Goal: Information Seeking & Learning: Check status

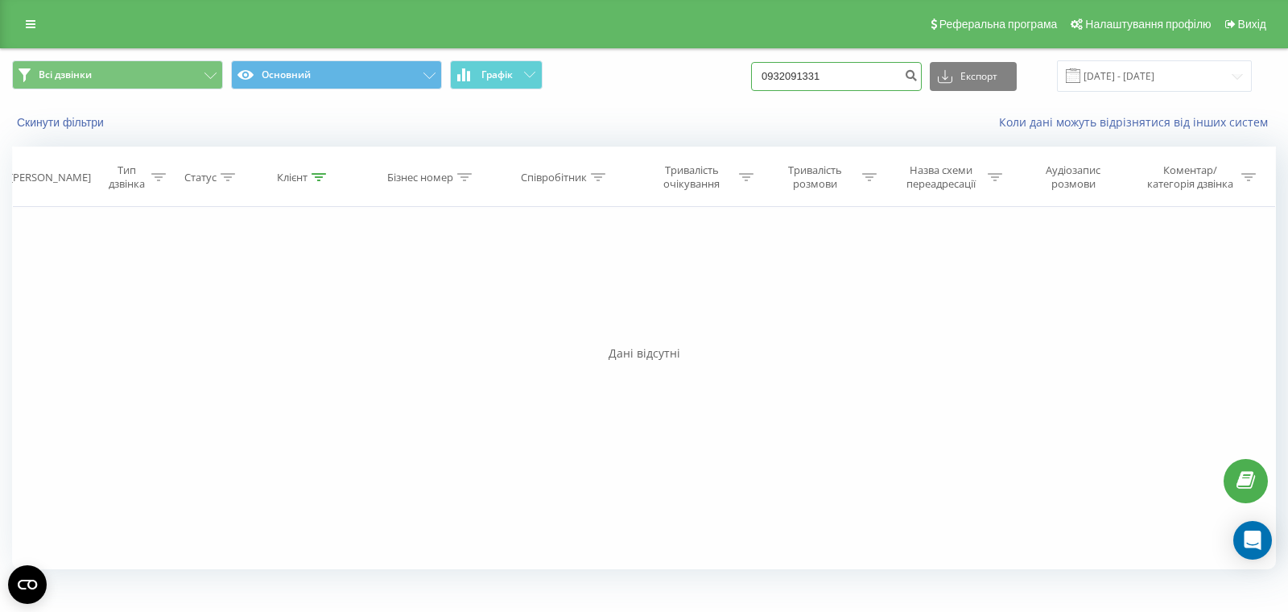
drag, startPoint x: 836, startPoint y: 74, endPoint x: 734, endPoint y: 68, distance: 101.6
click at [747, 68] on div "Всі дзвінки Основний Графік 0932091331 Експорт .csv .xls .xlsx 22.06.2025 - 22.…" at bounding box center [644, 75] width 1264 height 31
paste input "7920087"
type input "0979200871"
click at [918, 72] on icon "submit" at bounding box center [911, 73] width 14 height 10
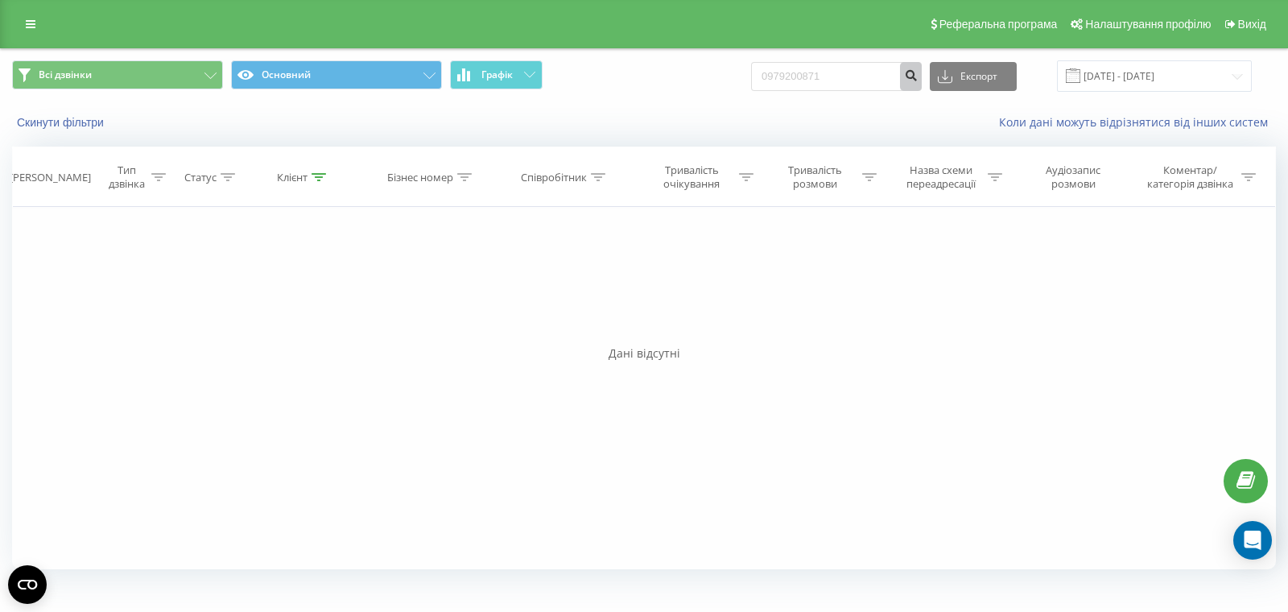
click at [918, 78] on icon "submit" at bounding box center [911, 73] width 14 height 10
drag, startPoint x: 874, startPoint y: 82, endPoint x: 710, endPoint y: 53, distance: 166.0
click at [717, 52] on div "Всі дзвінки Основний Графік 0979200871 Експорт .csv .xls .xlsx [DATE] - [DATE]" at bounding box center [644, 76] width 1287 height 54
paste input "503077788"
type input "0503077788"
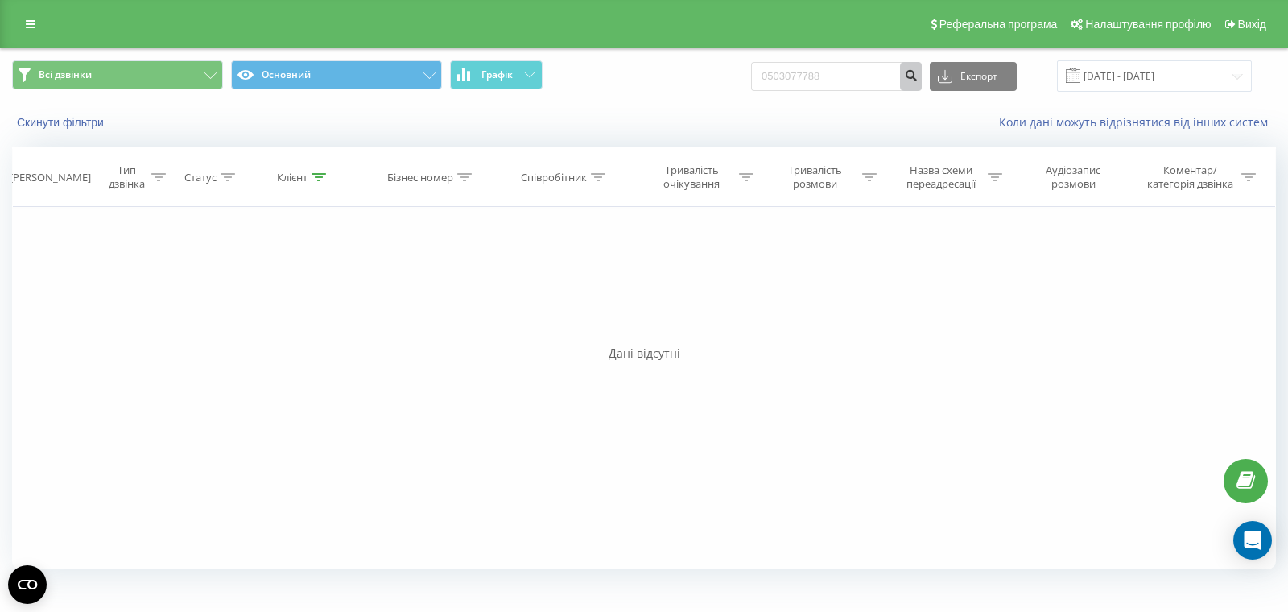
click at [918, 78] on icon "submit" at bounding box center [911, 73] width 14 height 10
drag, startPoint x: 875, startPoint y: 80, endPoint x: 746, endPoint y: 64, distance: 130.5
click at [746, 64] on div "Всі дзвінки Основний Графік 0503077788 Експорт .csv .xls .xlsx 22.06.2025 - 22.…" at bounding box center [644, 75] width 1264 height 31
paste input "996134007"
type input "0996134007"
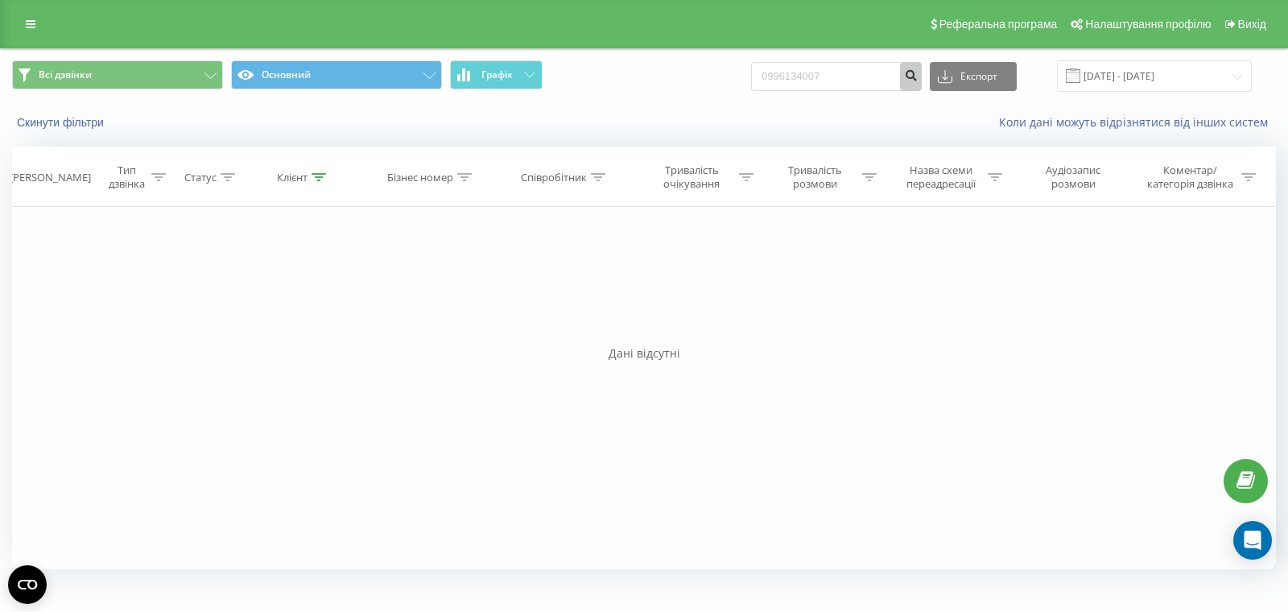
click at [918, 78] on icon "submit" at bounding box center [911, 73] width 14 height 10
drag, startPoint x: 874, startPoint y: 72, endPoint x: 763, endPoint y: 48, distance: 113.7
click at [753, 45] on div "Реферальна програма Налаштування профілю Вихід Всі дзвінки Основний Графік 0676…" at bounding box center [644, 291] width 1288 height 583
paste input "5678077"
type input "0675678077"
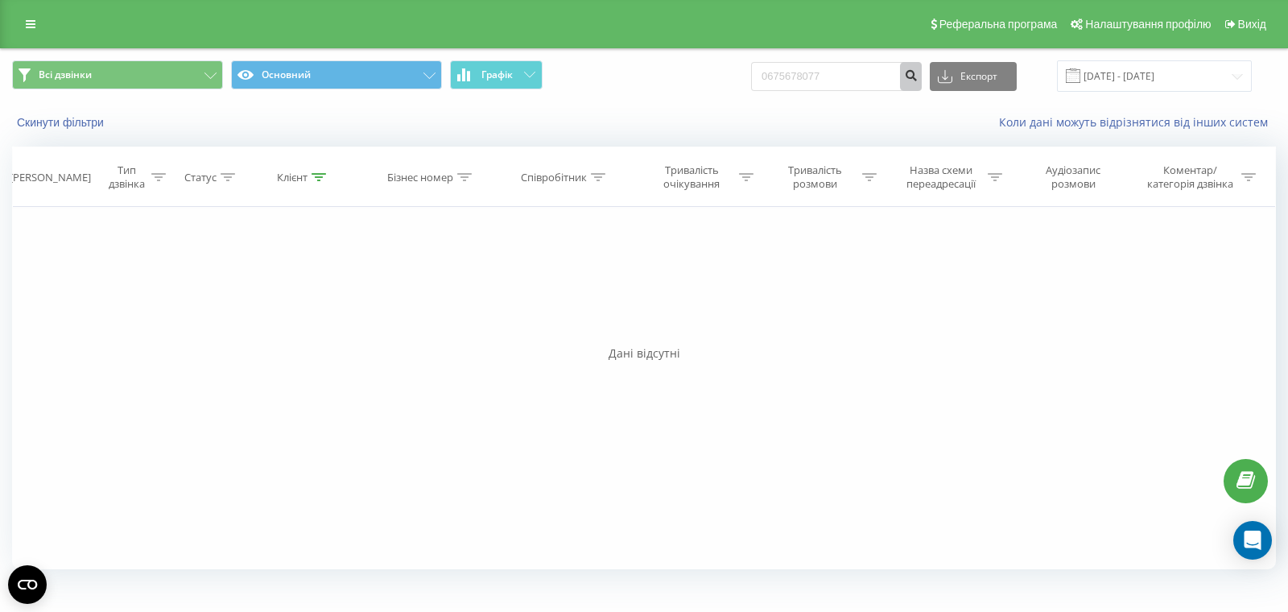
click at [918, 77] on icon "submit" at bounding box center [911, 73] width 14 height 10
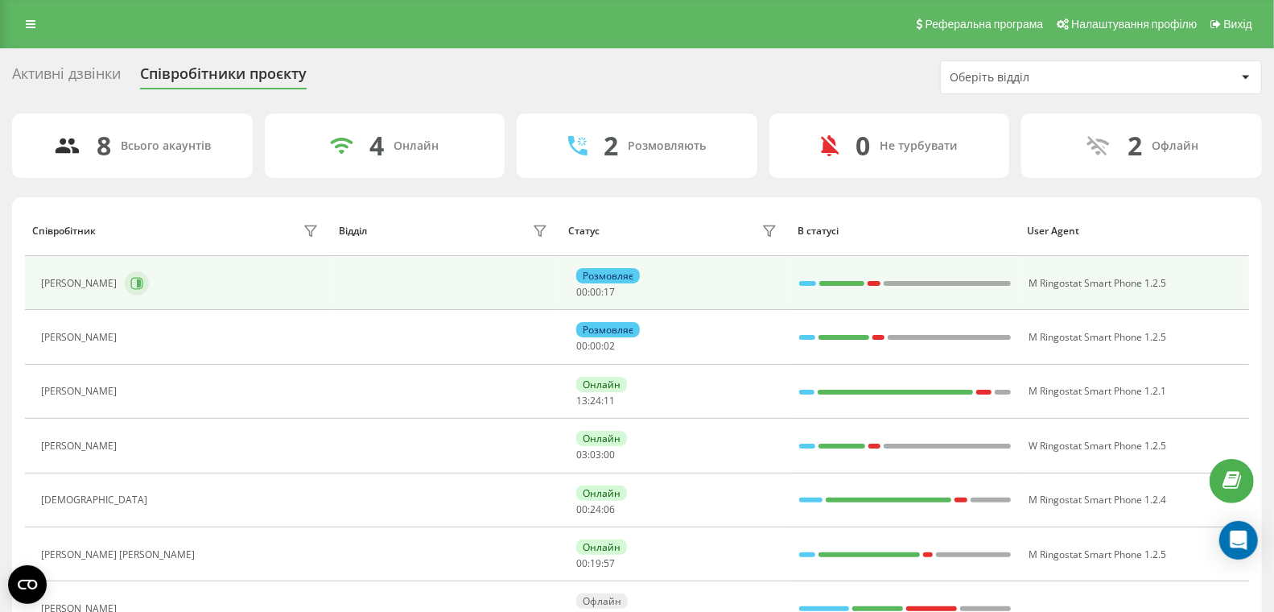
click at [134, 277] on icon at bounding box center [136, 283] width 13 height 13
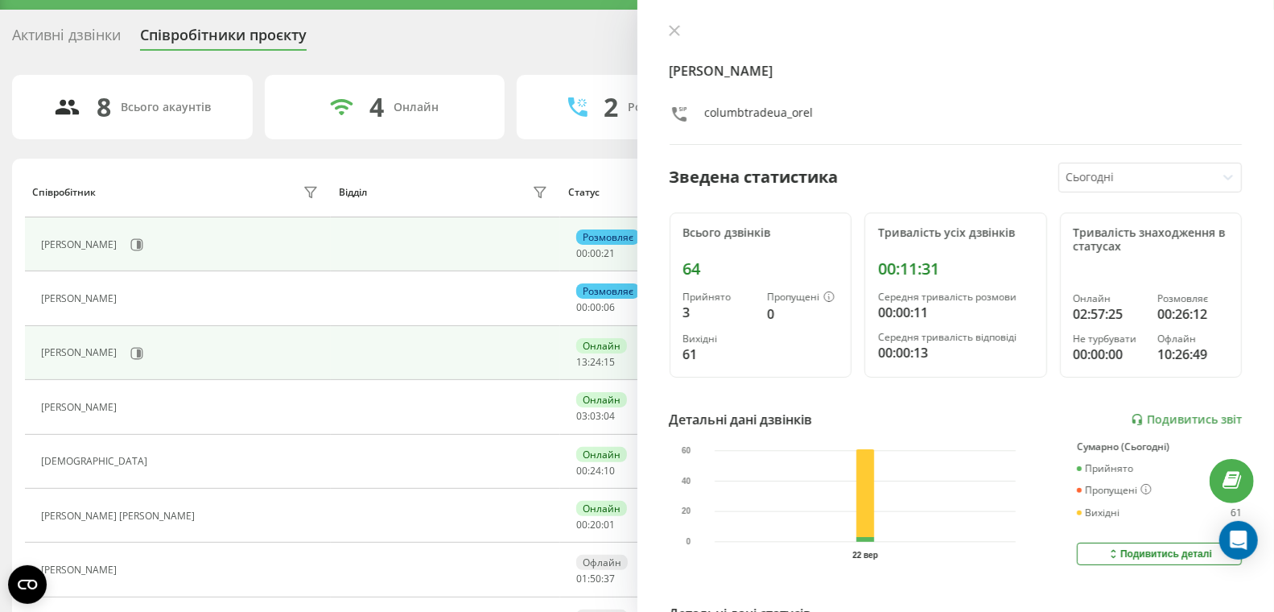
scroll to position [40, 0]
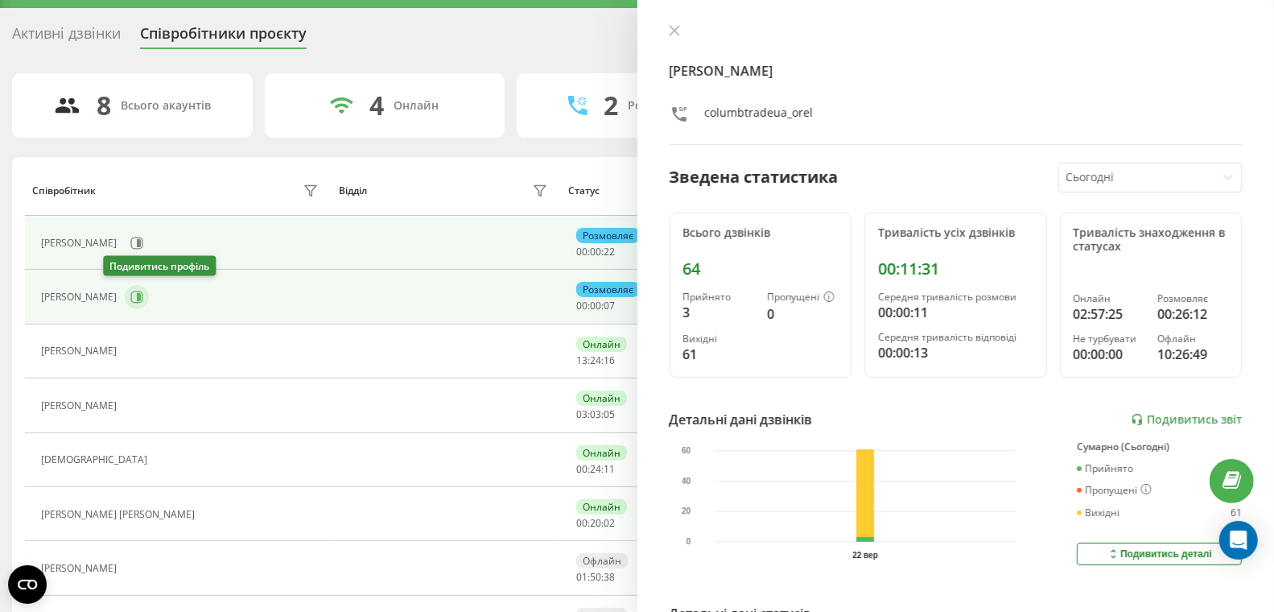
click at [137, 295] on icon at bounding box center [139, 297] width 4 height 8
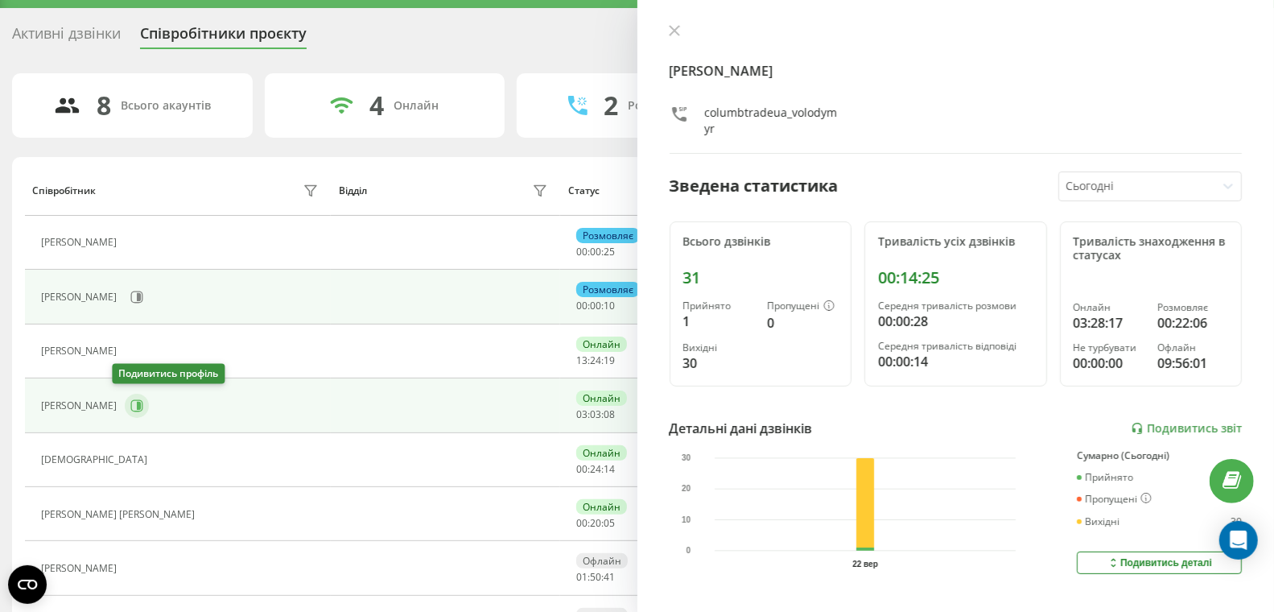
click at [131, 399] on icon at bounding box center [137, 405] width 12 height 12
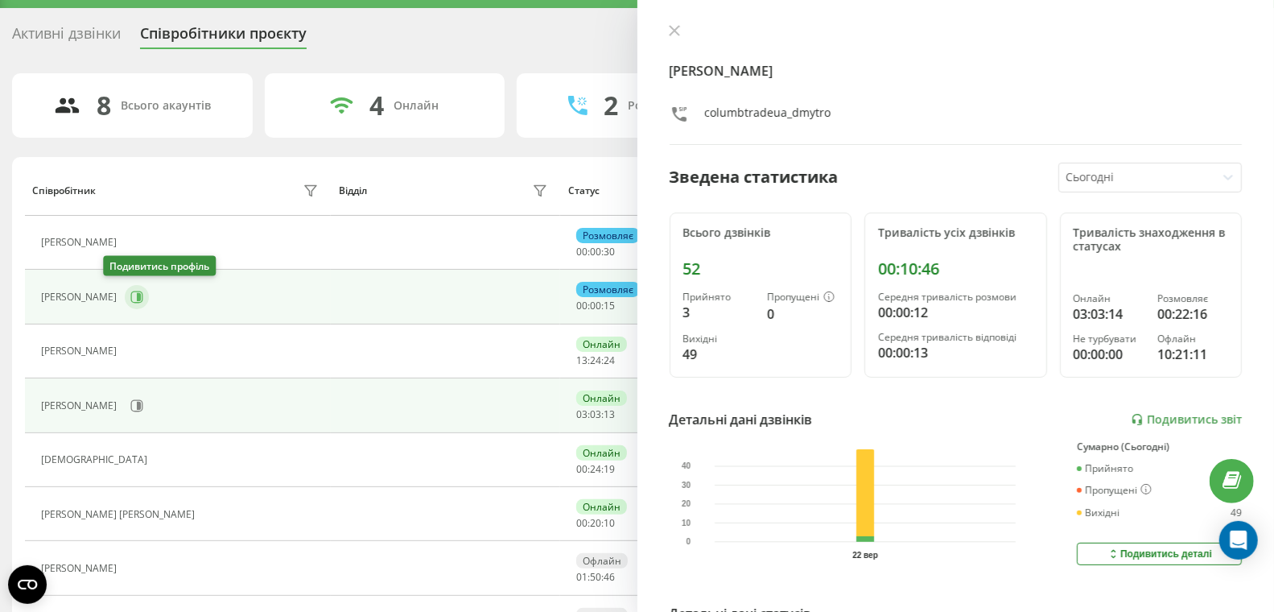
click at [137, 295] on icon at bounding box center [139, 297] width 4 height 8
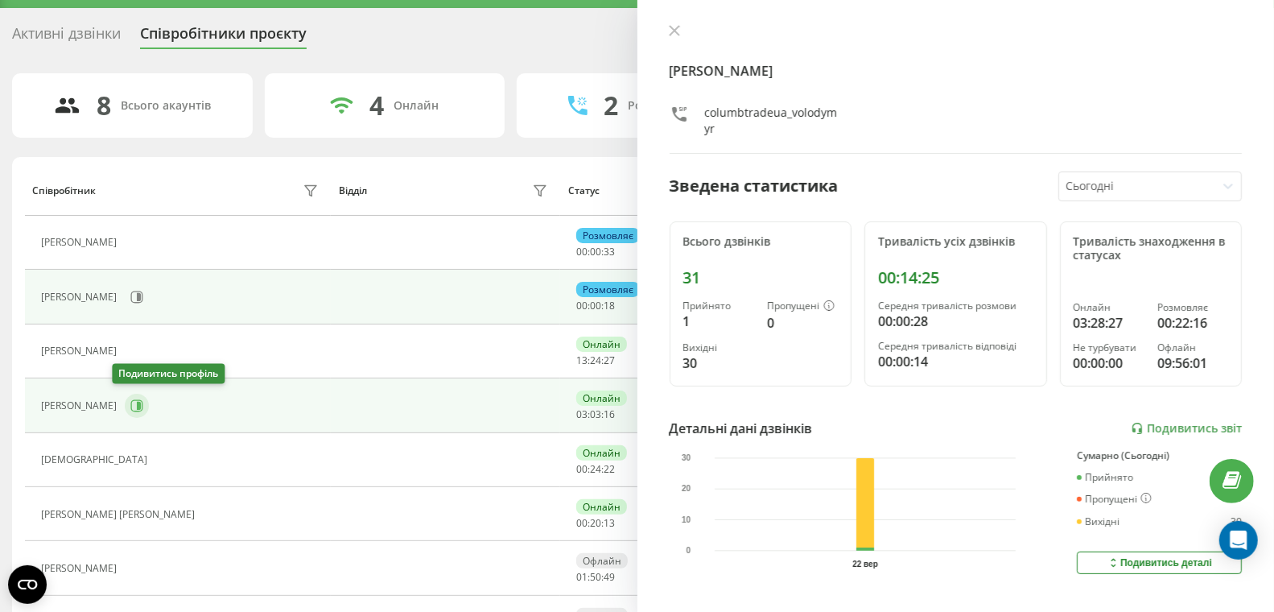
click at [130, 399] on icon at bounding box center [136, 405] width 13 height 13
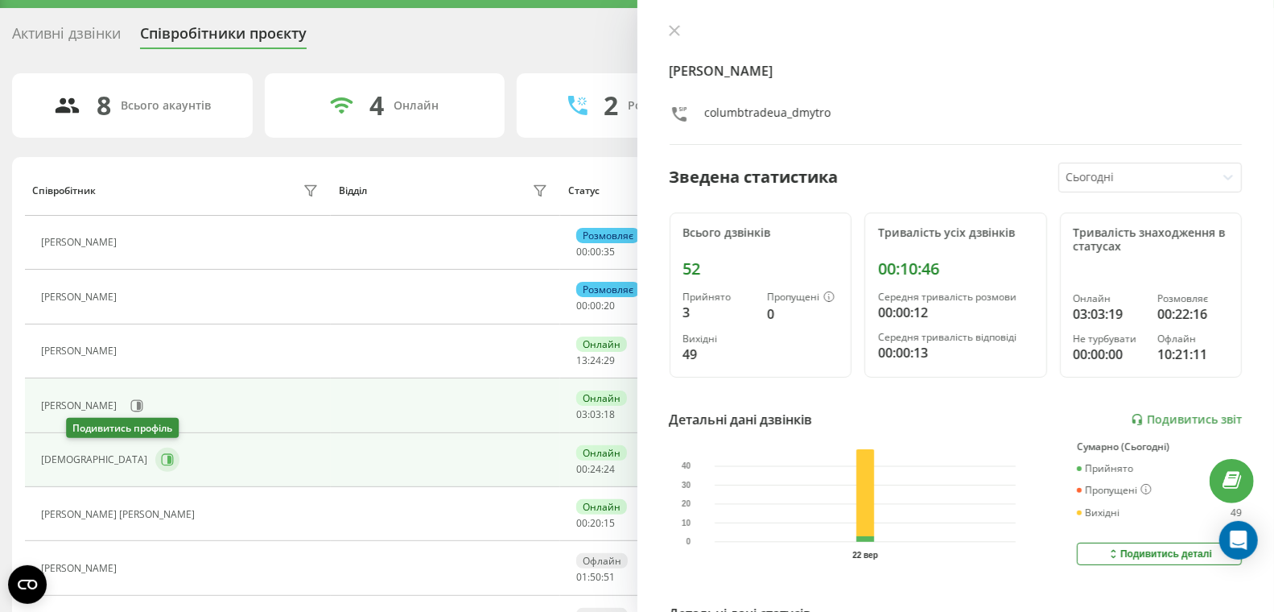
click at [162, 459] on icon at bounding box center [168, 460] width 12 height 12
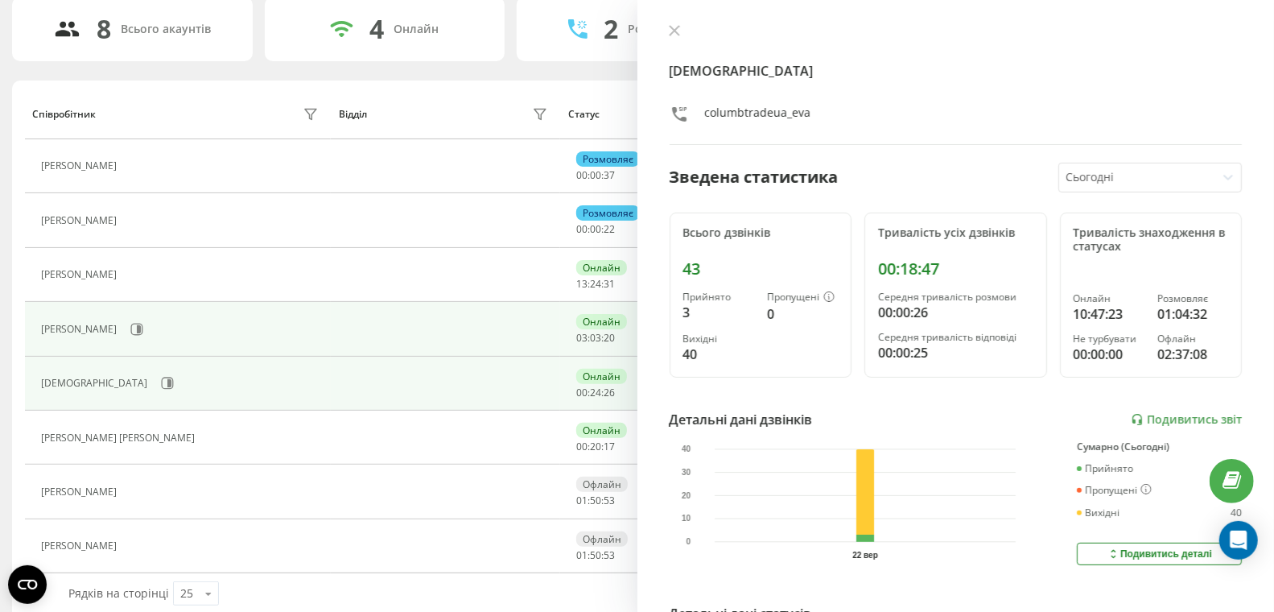
scroll to position [134, 0]
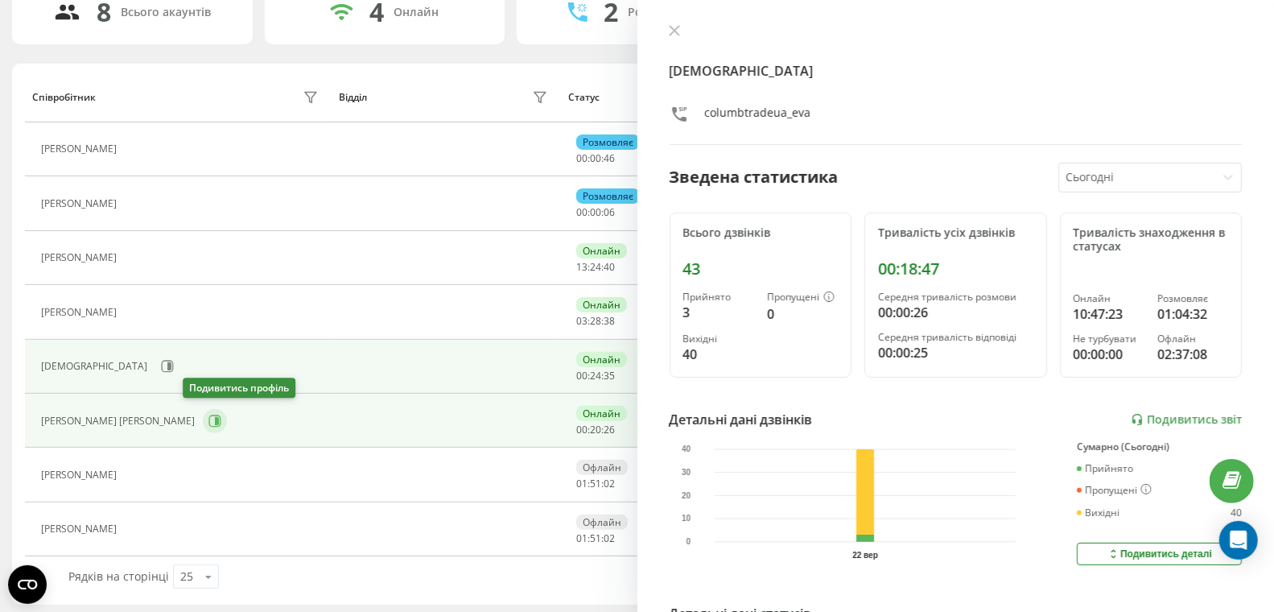
click at [215, 417] on icon at bounding box center [217, 421] width 4 height 8
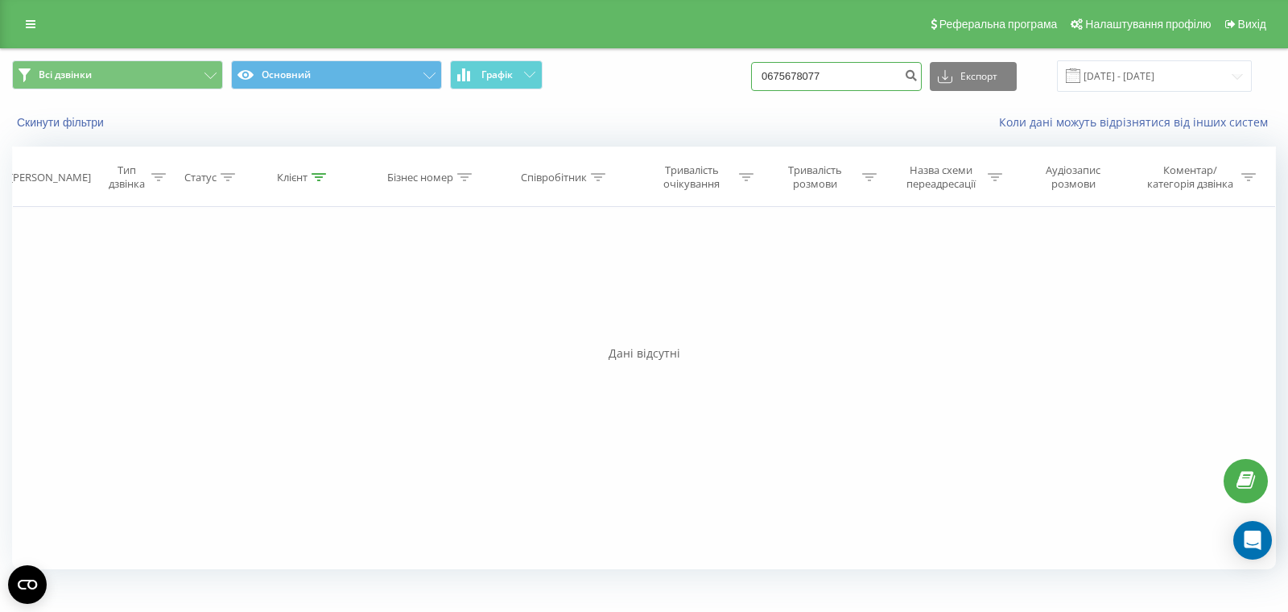
click at [769, 70] on div "Всі дзвінки Основний Графік 0675678077 Експорт .csv .xls .xlsx [DATE] - [DATE]" at bounding box center [644, 75] width 1264 height 31
paste input "1714"
type input "0675671714"
click at [922, 82] on button "submit" at bounding box center [911, 76] width 22 height 29
drag, startPoint x: 874, startPoint y: 76, endPoint x: 745, endPoint y: 56, distance: 130.3
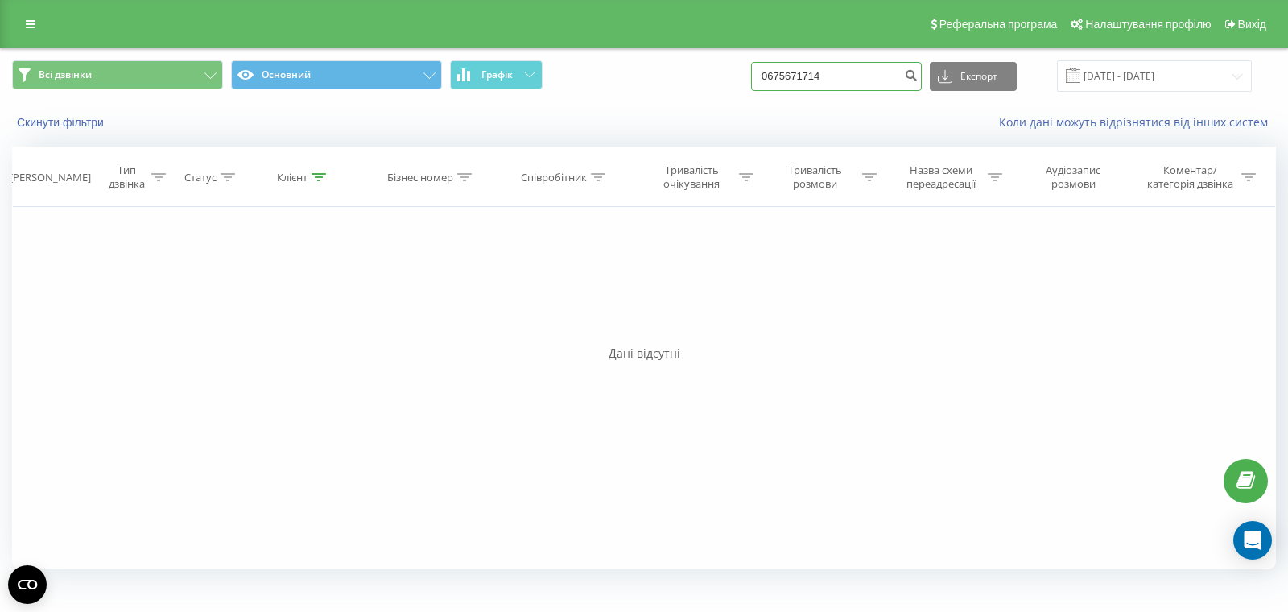
click at [745, 56] on div "Всі дзвінки Основний Графік 0675671714 Експорт .csv .xls .xlsx [DATE] - [DATE]" at bounding box center [644, 76] width 1287 height 54
paste input "503833115"
type input "0503833115"
click at [918, 74] on icon "submit" at bounding box center [911, 73] width 14 height 10
drag, startPoint x: 871, startPoint y: 80, endPoint x: 736, endPoint y: 71, distance: 135.5
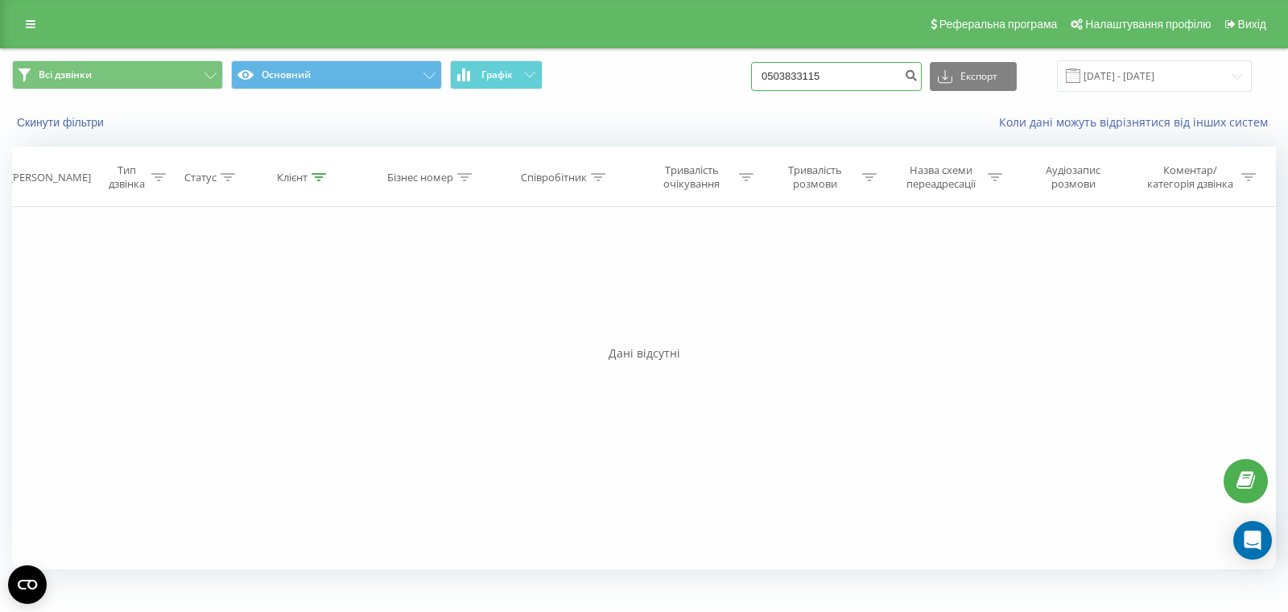
click at [738, 70] on div "Всі дзвінки Основний Графік 0503833115 Експорт .csv .xls .xlsx 22.06.2025 - 22.…" at bounding box center [644, 75] width 1264 height 31
paste input "975708579"
type input "0975708579"
click at [918, 76] on icon "submit" at bounding box center [911, 73] width 14 height 10
drag, startPoint x: 885, startPoint y: 71, endPoint x: 754, endPoint y: 71, distance: 131.2
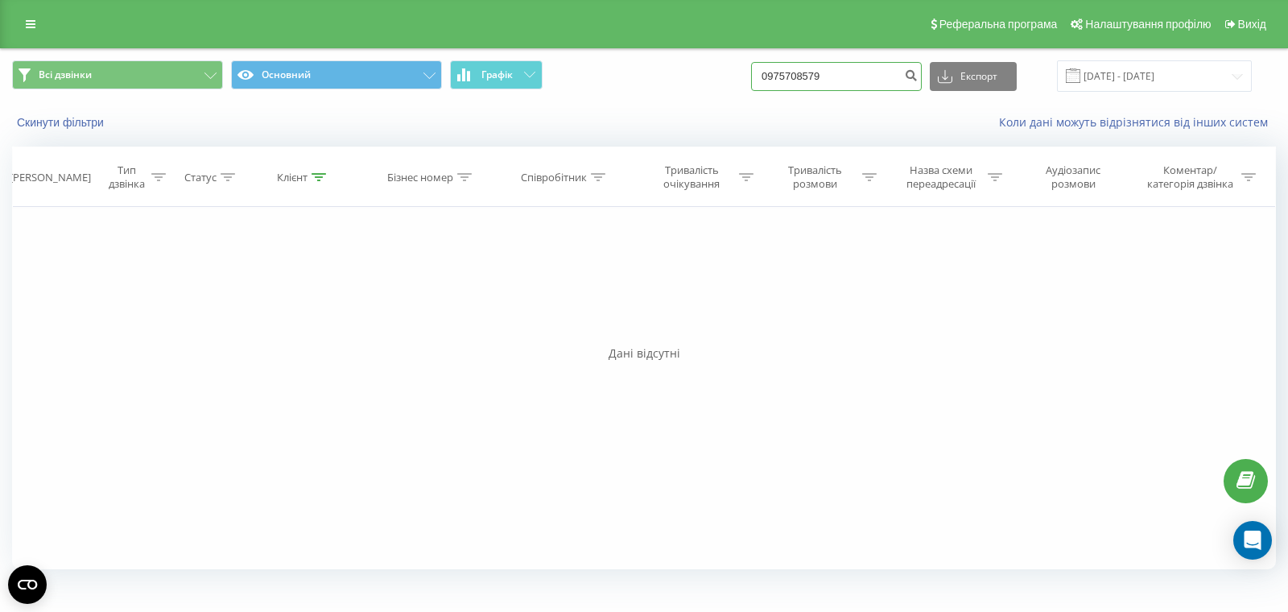
click at [737, 72] on div "Всі дзвінки Основний Графік 0975708579 Експорт .csv .xls .xlsx 22.06.2025 - 22.…" at bounding box center [644, 75] width 1264 height 31
paste input "734699511"
type input "0734699511"
click at [922, 75] on button "submit" at bounding box center [911, 76] width 22 height 29
drag, startPoint x: 881, startPoint y: 79, endPoint x: 702, endPoint y: 66, distance: 179.2
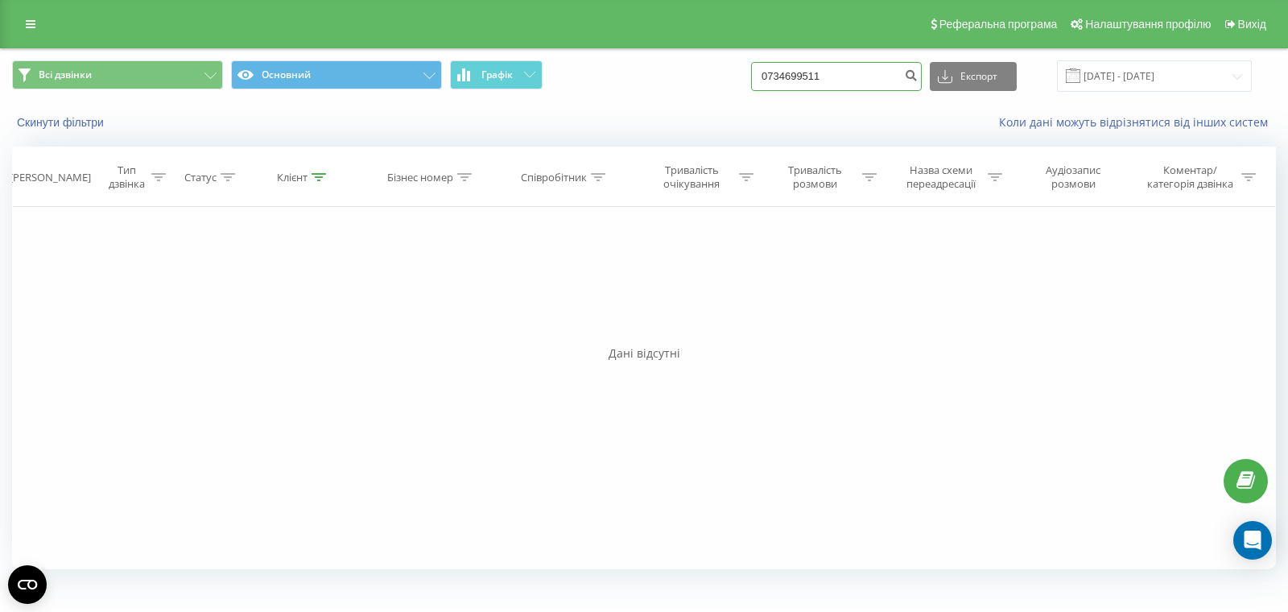
click at [708, 66] on div "Всі дзвінки Основний Графік 0734699511 Експорт .csv .xls .xlsx 22.06.2025 - 22.…" at bounding box center [644, 75] width 1264 height 31
paste input "667222747"
type input "0667222747"
click at [918, 74] on icon "submit" at bounding box center [911, 73] width 14 height 10
drag, startPoint x: 874, startPoint y: 72, endPoint x: 742, endPoint y: 71, distance: 132.0
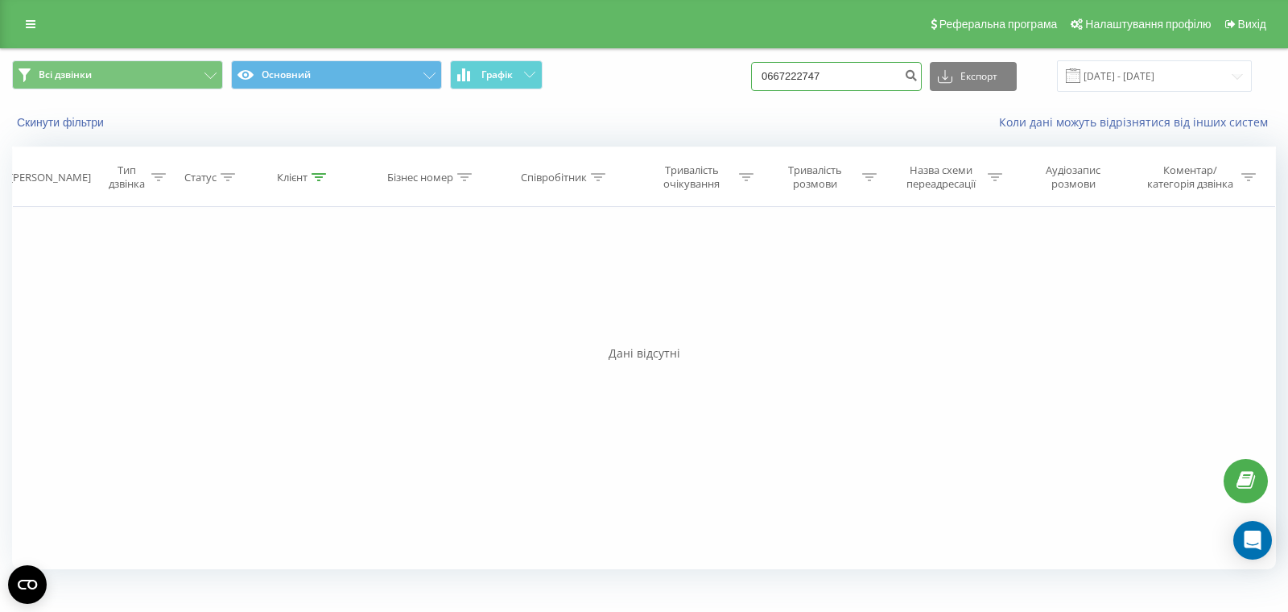
click at [740, 72] on div "Всі дзвінки Основний Графік 0667222747 Експорт .csv .xls .xlsx [DATE] - [DATE]" at bounding box center [644, 75] width 1264 height 31
paste input "996885658"
type input "0996885658"
click at [922, 76] on button "submit" at bounding box center [911, 76] width 22 height 29
click at [918, 74] on icon "submit" at bounding box center [911, 73] width 14 height 10
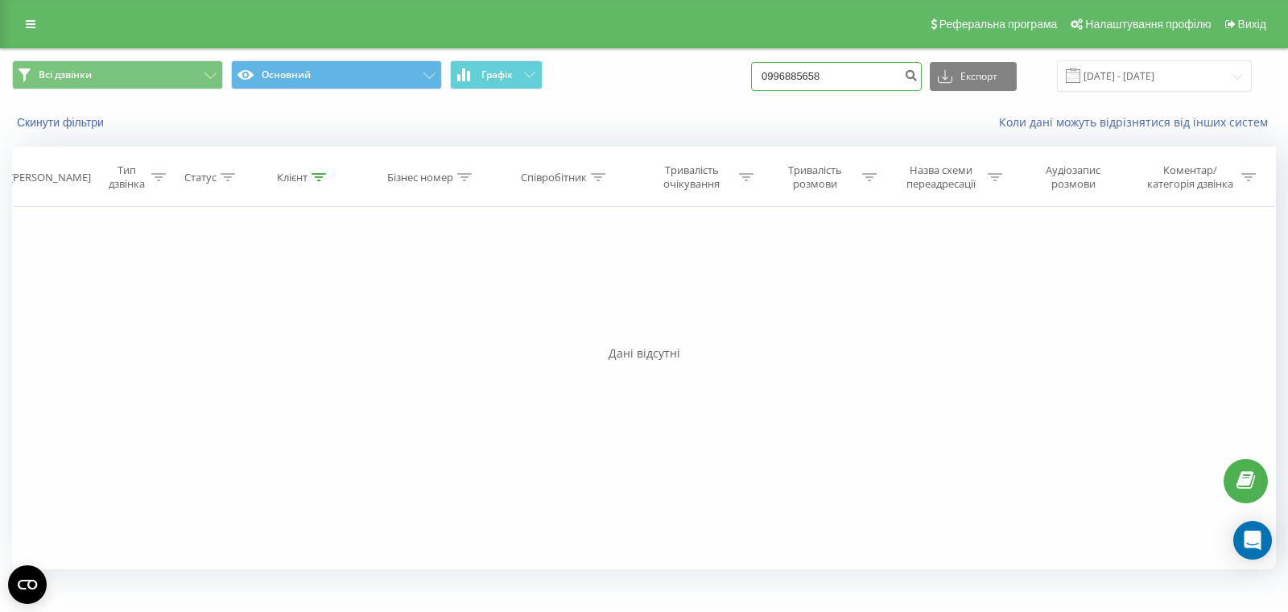
drag, startPoint x: 803, startPoint y: 76, endPoint x: 772, endPoint y: 76, distance: 30.6
click at [771, 76] on div "Всі дзвінки Основний Графік 0996885658 Експорт .csv .xls .xlsx 22.06.2025 - 22.…" at bounding box center [644, 75] width 1264 height 31
paste input "666493031"
type input "0666493031"
click at [918, 78] on icon "submit" at bounding box center [911, 73] width 14 height 10
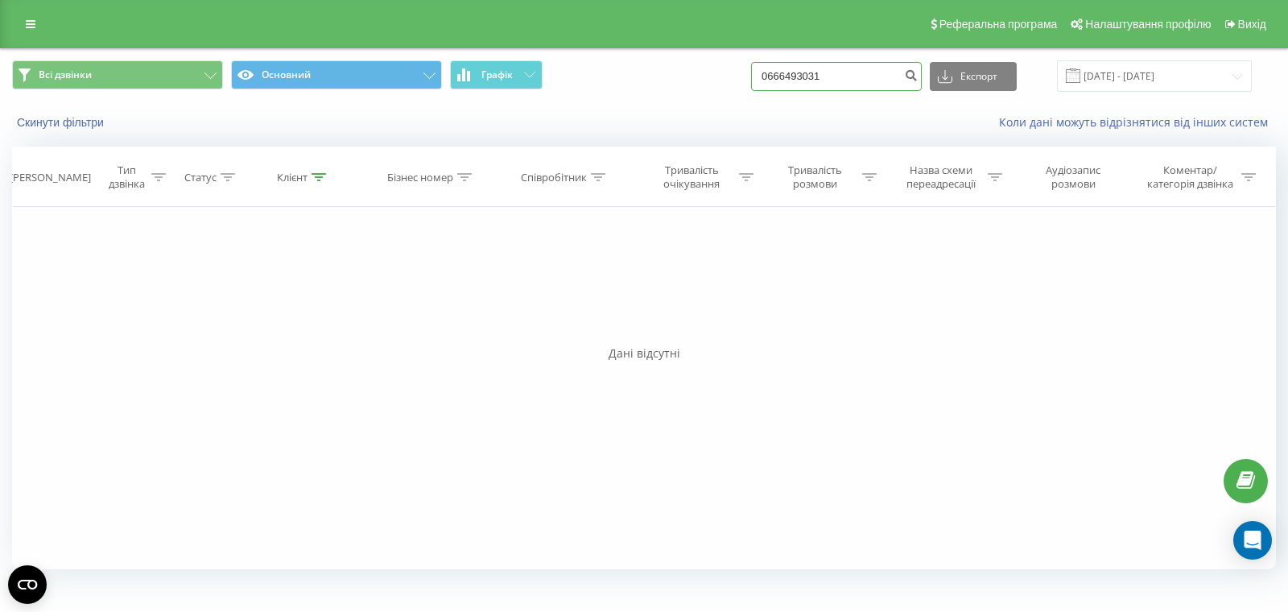
drag, startPoint x: 884, startPoint y: 81, endPoint x: 700, endPoint y: 60, distance: 185.6
click at [700, 60] on div "Всі дзвінки Основний Графік 0666493031 Експорт .csv .xls .xlsx 22.06.2025 - 22.…" at bounding box center [644, 75] width 1264 height 31
paste input "961377587"
type input "0961377587"
click at [918, 75] on icon "submit" at bounding box center [911, 73] width 14 height 10
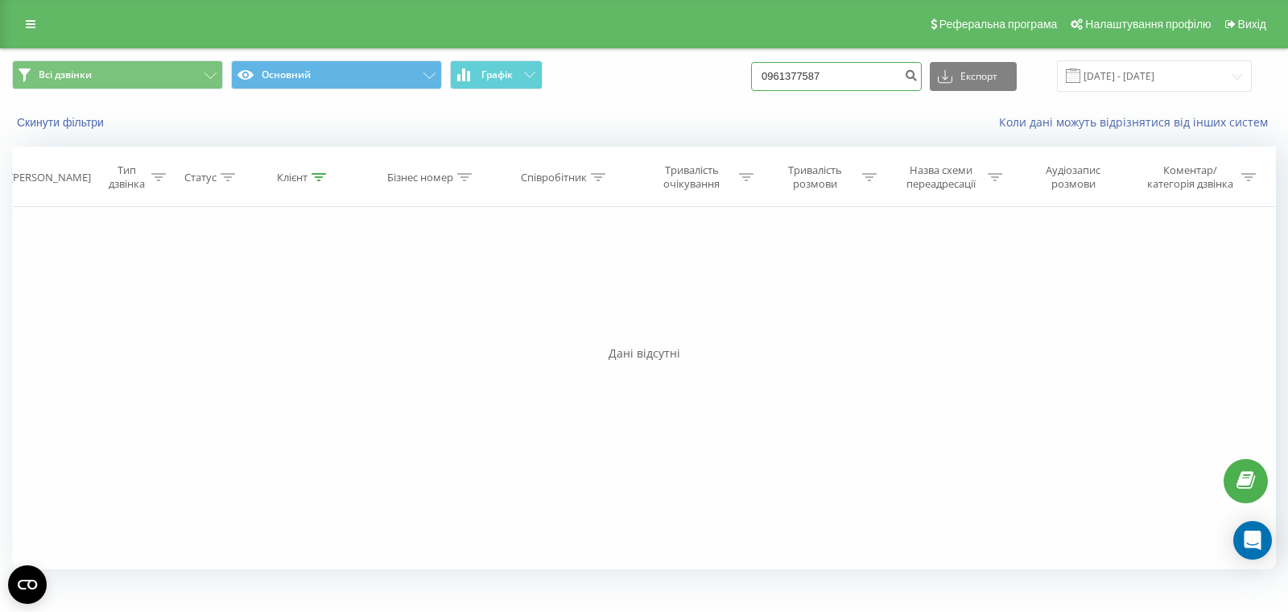
drag, startPoint x: 881, startPoint y: 77, endPoint x: 792, endPoint y: 76, distance: 88.6
click at [774, 73] on div "Всі дзвінки Основний Графік 0961377587 Експорт .csv .xls .xlsx 22.06.2025 - 22.…" at bounding box center [644, 75] width 1264 height 31
paste input "34363224"
type input "0934363224"
click at [918, 78] on icon "submit" at bounding box center [911, 73] width 14 height 10
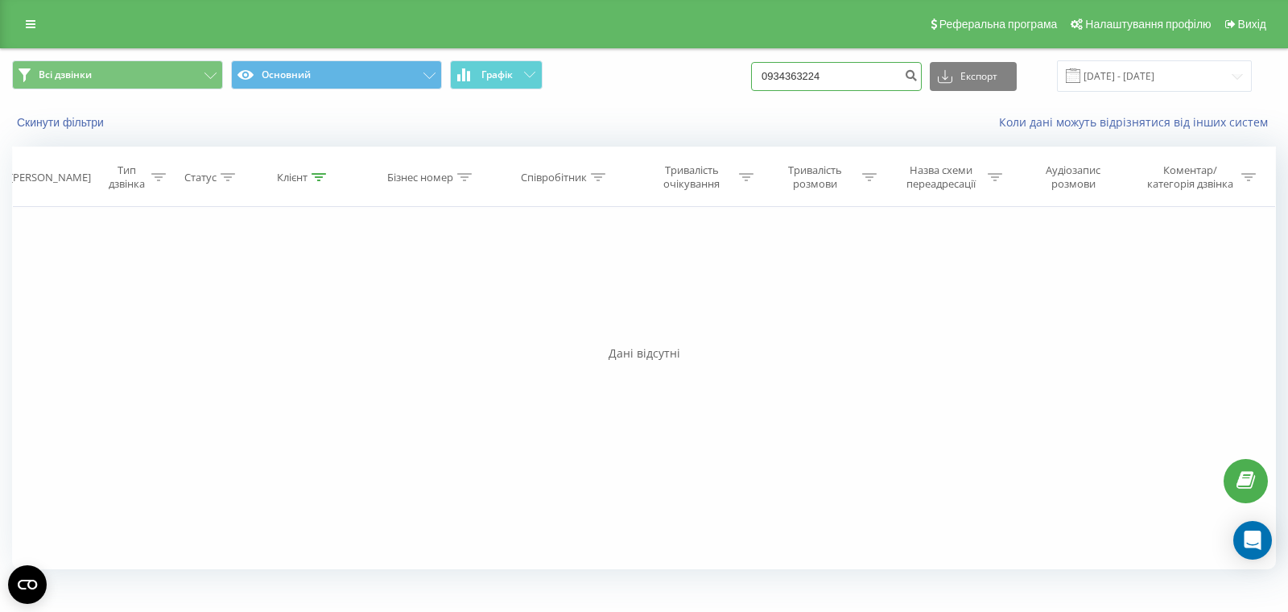
drag, startPoint x: 849, startPoint y: 74, endPoint x: 746, endPoint y: 74, distance: 102.2
click at [748, 74] on div "Всі дзвінки Основний Графік 0934363224 Експорт .csv .xls .xlsx [DATE] - [DATE]" at bounding box center [644, 75] width 1264 height 31
paste input "505666996"
type input "0505666996"
click at [918, 77] on icon "submit" at bounding box center [911, 73] width 14 height 10
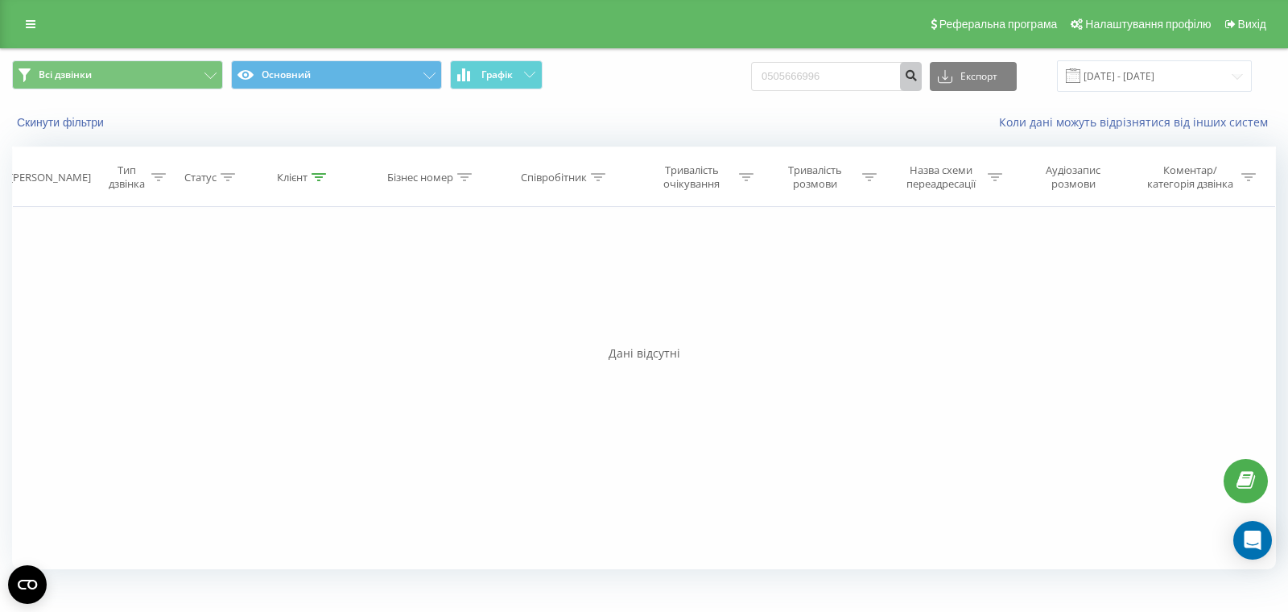
click at [922, 78] on button "submit" at bounding box center [911, 76] width 22 height 29
